Goal: Find specific page/section: Find specific page/section

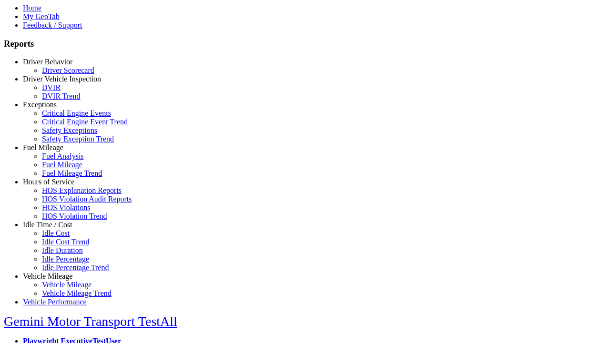
click at [55, 186] on link "Hours of Service" at bounding box center [48, 182] width 51 height 8
click at [62, 220] on link "HOS Violation Trend" at bounding box center [74, 216] width 65 height 8
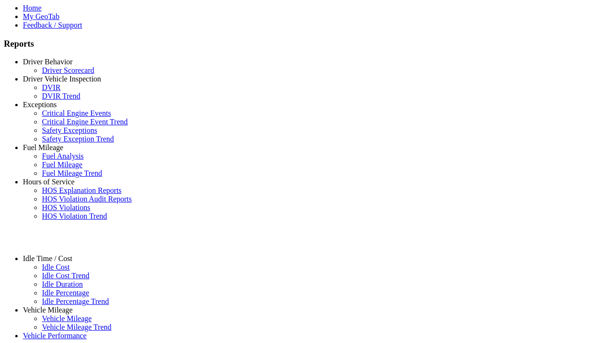
select select "**********"
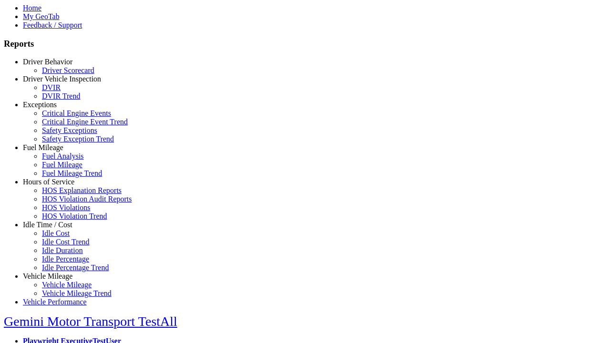
type input "**********"
